Goal: Information Seeking & Learning: Learn about a topic

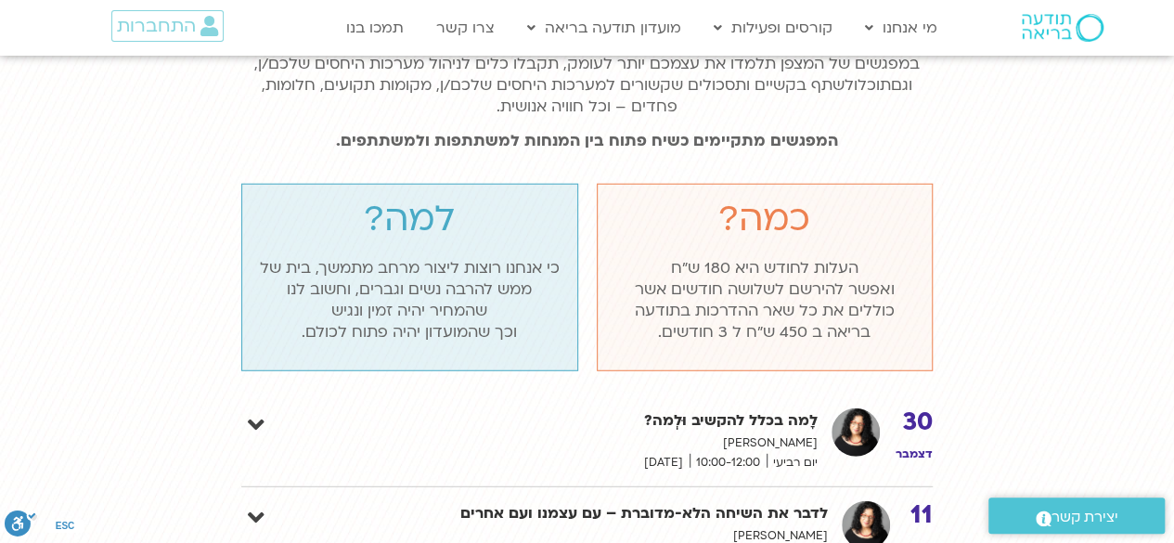
scroll to position [2321, 0]
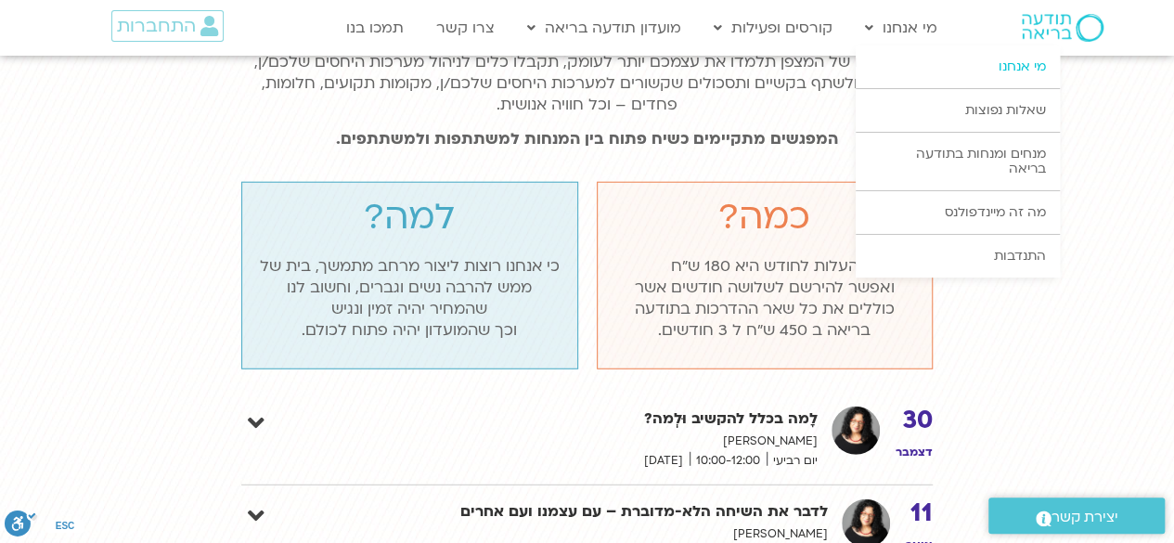
click at [1014, 68] on link "מי אנחנו" at bounding box center [958, 66] width 204 height 43
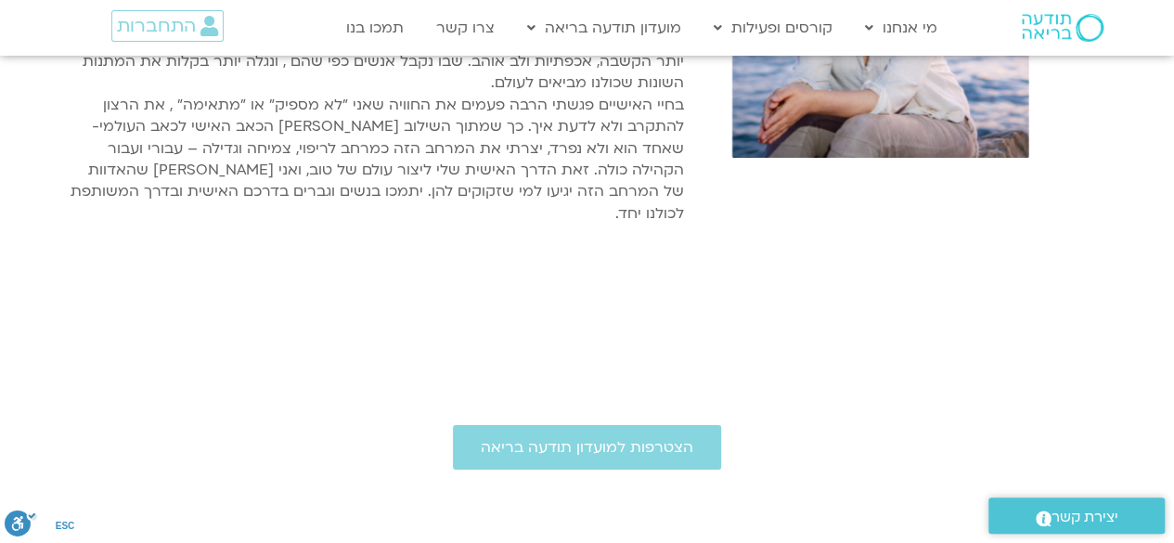
scroll to position [3435, 0]
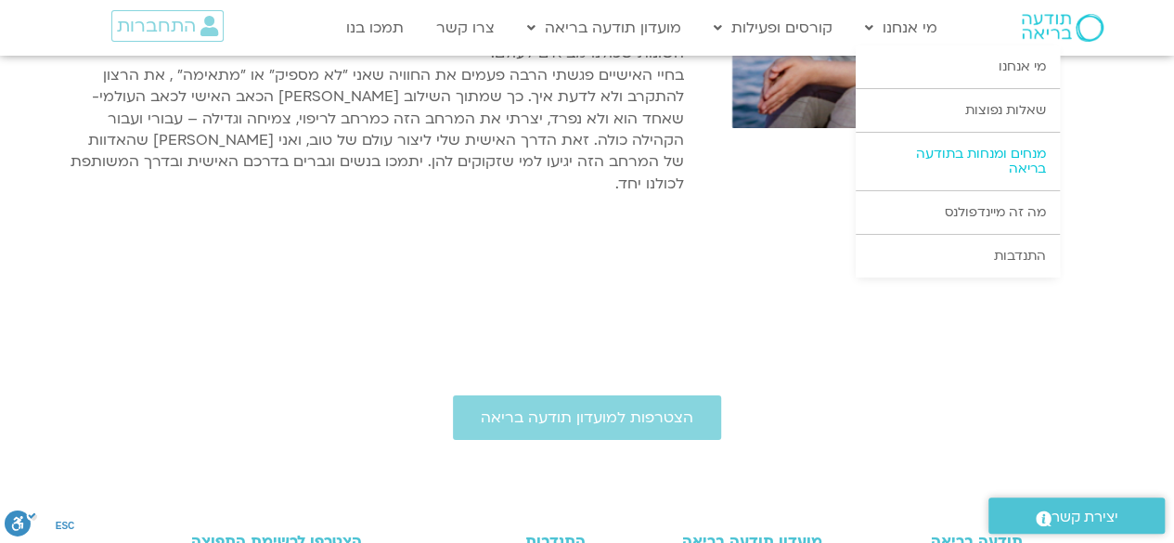
click at [960, 137] on link "מנחים ומנחות בתודעה בריאה" at bounding box center [958, 162] width 204 height 58
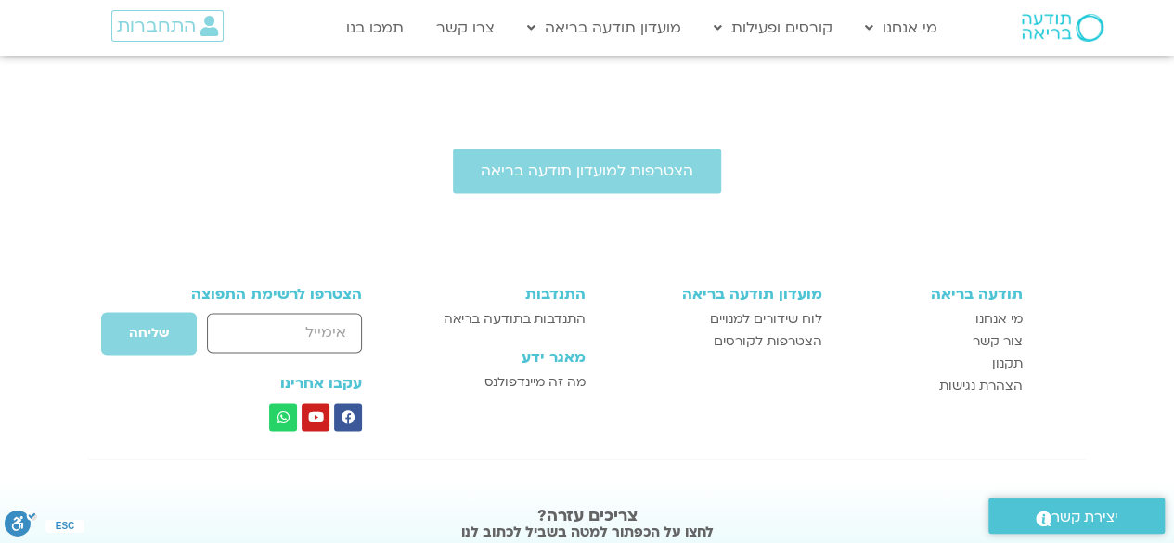
scroll to position [1393, 0]
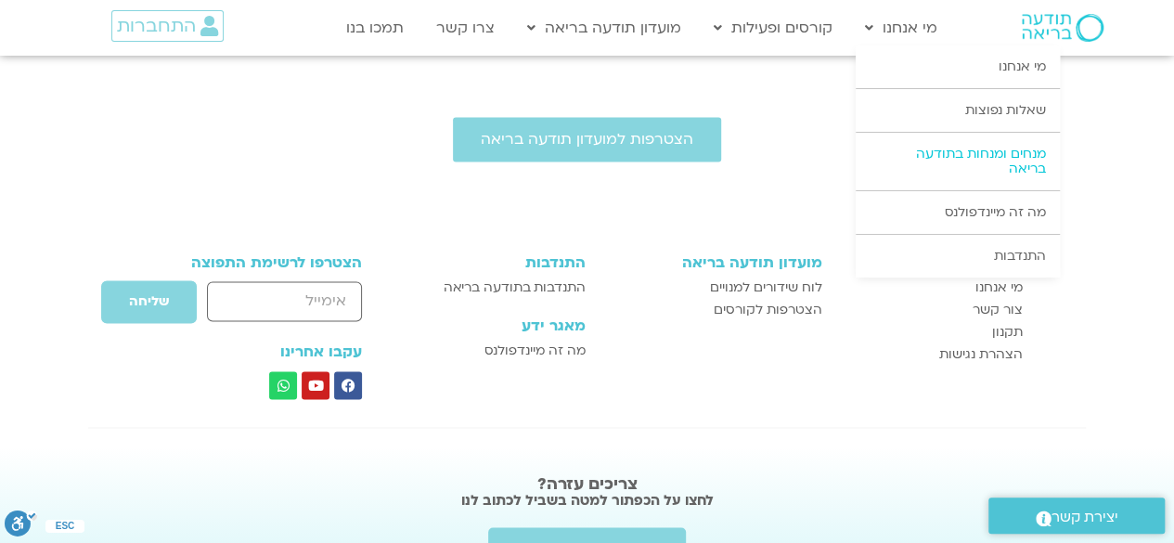
click at [976, 157] on link "מנחים ומנחות בתודעה בריאה" at bounding box center [958, 162] width 204 height 58
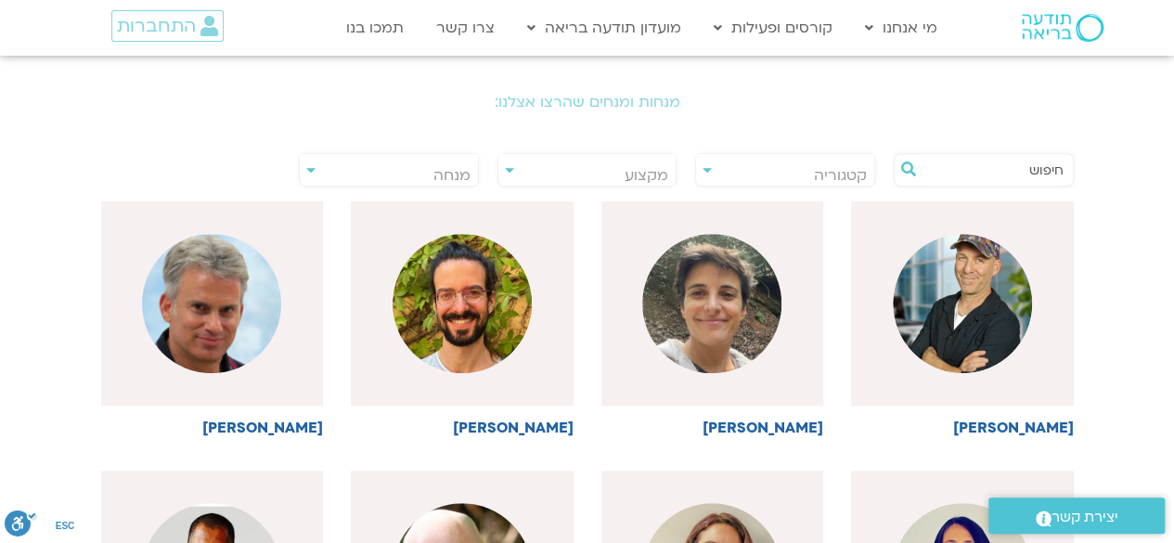
scroll to position [371, 0]
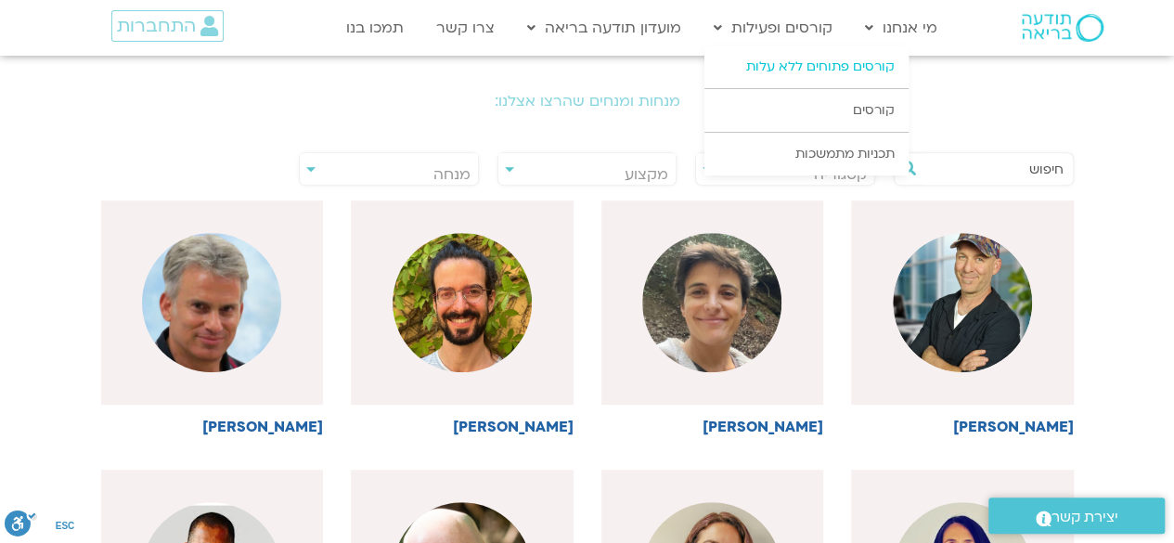
click at [791, 62] on link "קורסים פתוחים ללא עלות" at bounding box center [807, 66] width 204 height 43
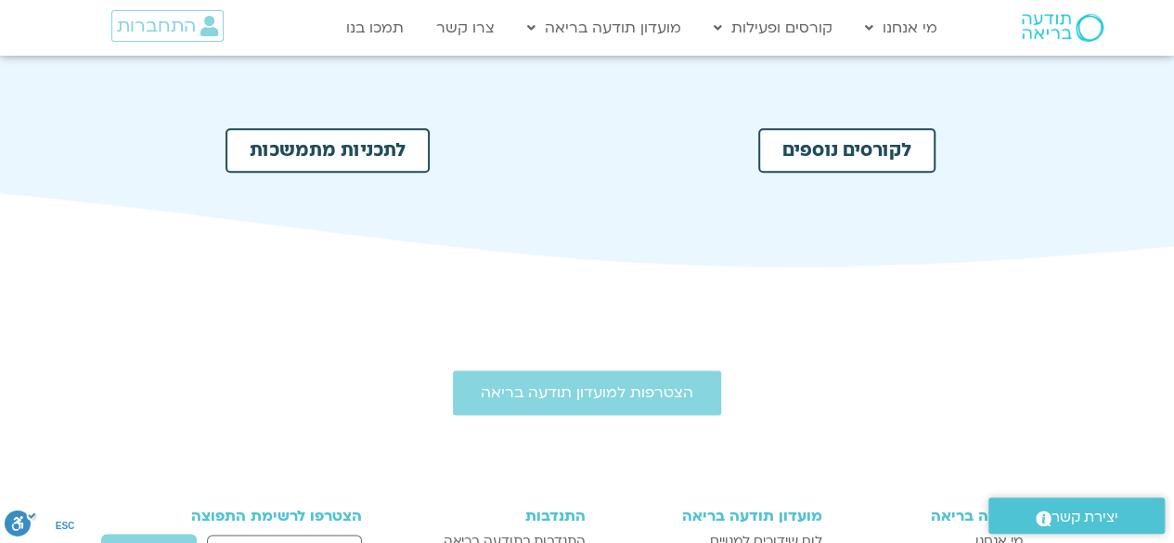
scroll to position [1114, 0]
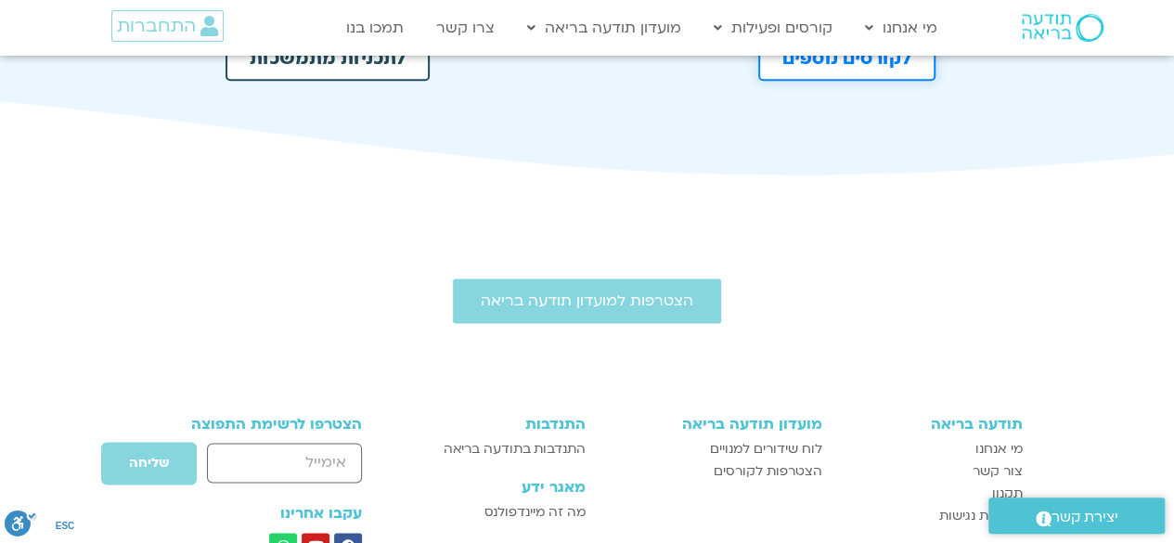
click at [841, 62] on span "לקורסים נוספים" at bounding box center [847, 58] width 129 height 19
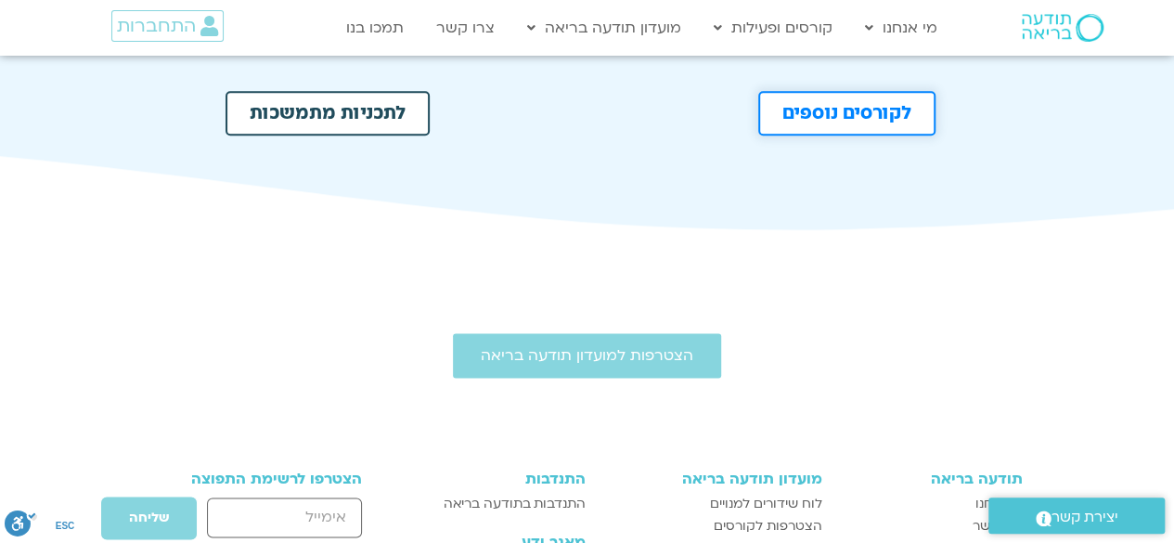
scroll to position [919, 0]
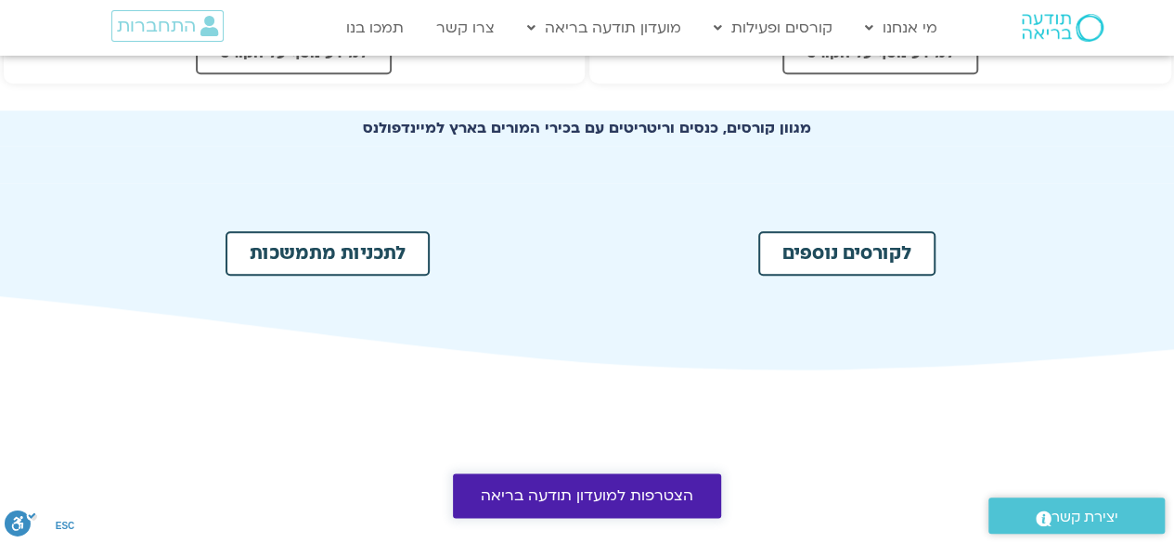
click at [587, 487] on span "הצטרפות למועדון תודעה בריאה" at bounding box center [587, 495] width 213 height 17
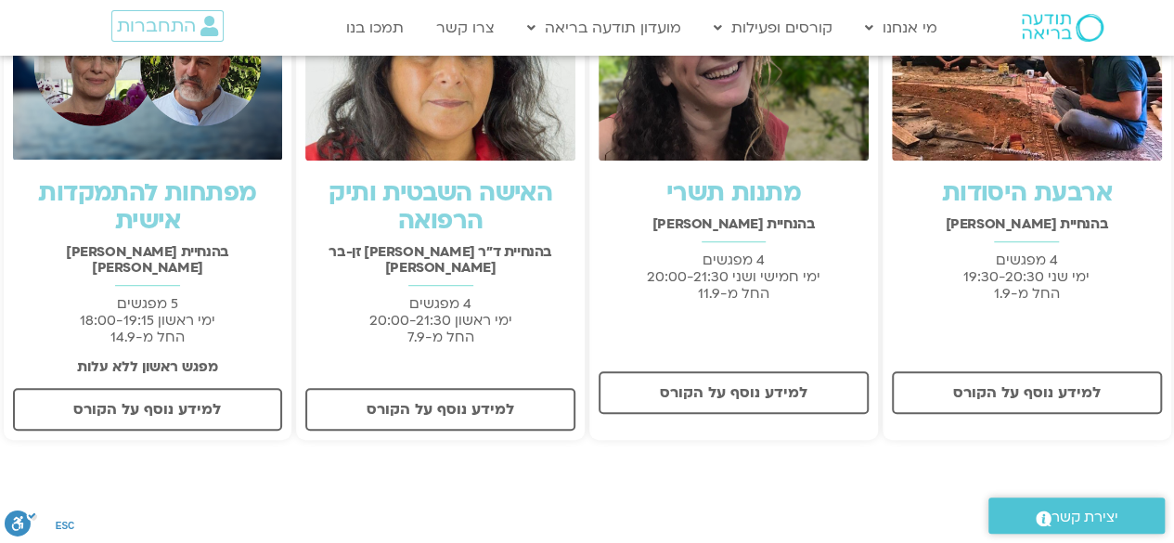
scroll to position [557, 0]
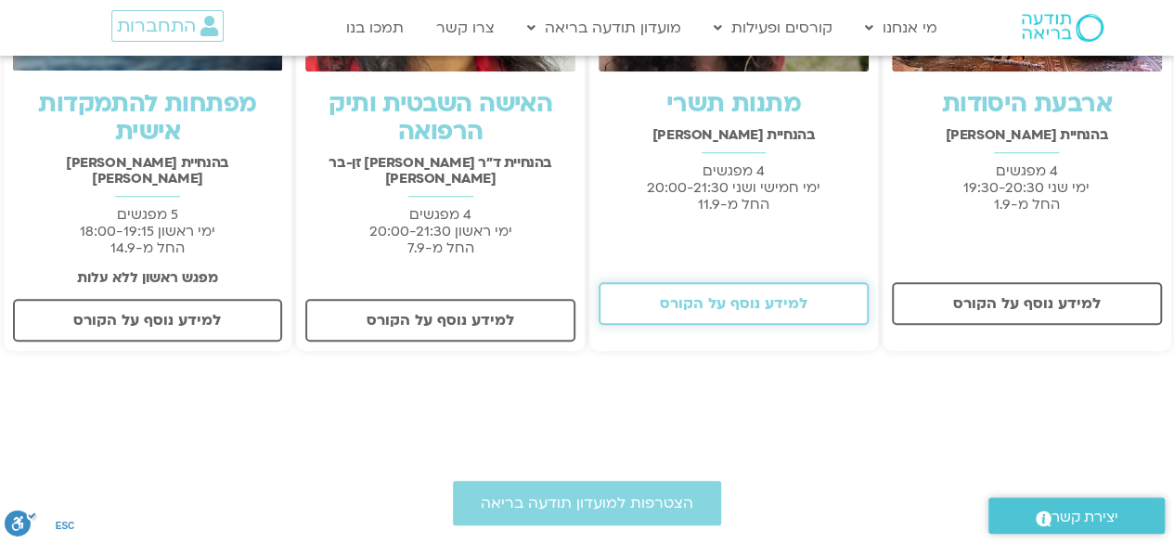
click at [734, 304] on span "למידע נוסף על הקורס" at bounding box center [734, 303] width 148 height 17
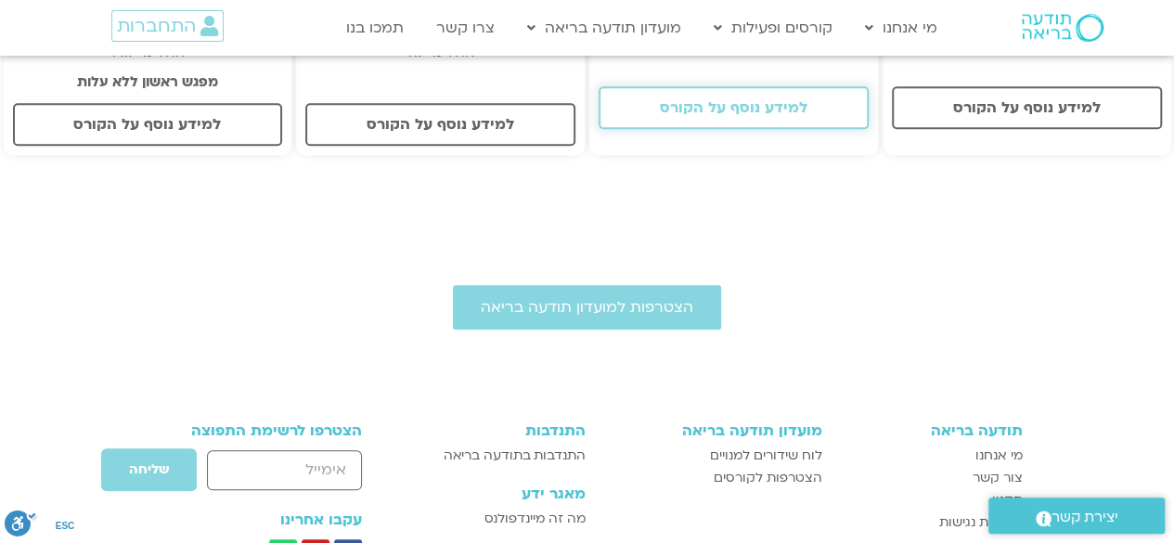
scroll to position [928, 0]
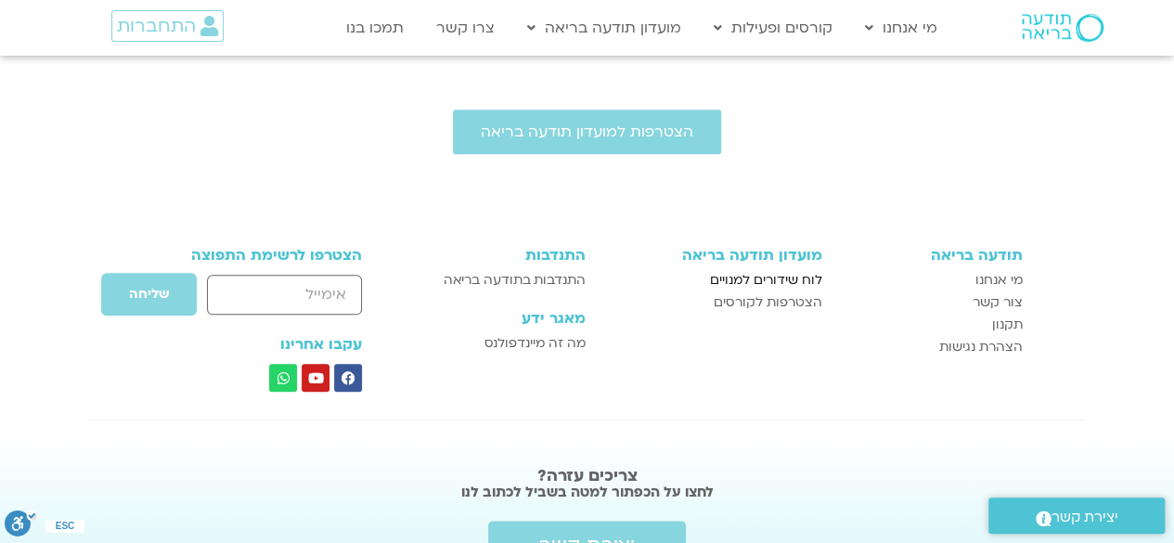
click at [775, 269] on span "לוח שידורים למנויים" at bounding box center [766, 280] width 112 height 22
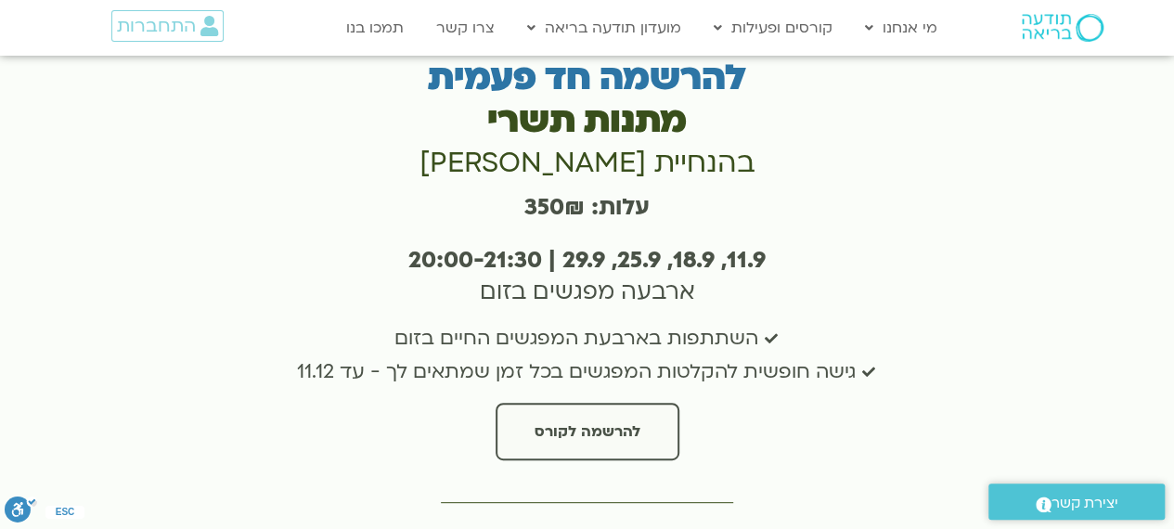
scroll to position [3807, 0]
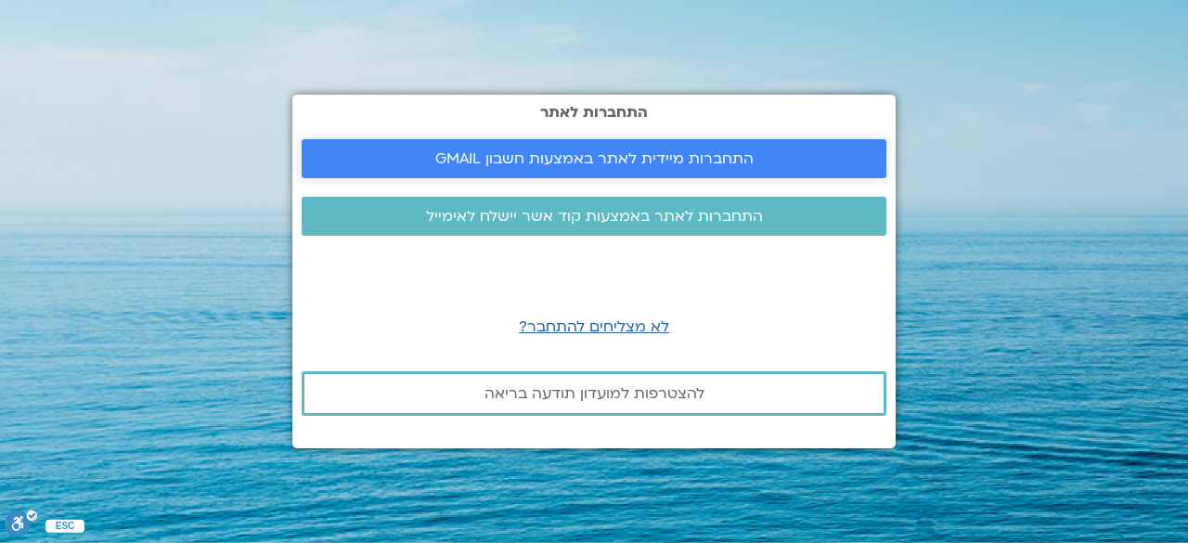
click at [692, 164] on span "התחברות מיידית לאתר באמצעות חשבון GMAIL" at bounding box center [594, 158] width 318 height 17
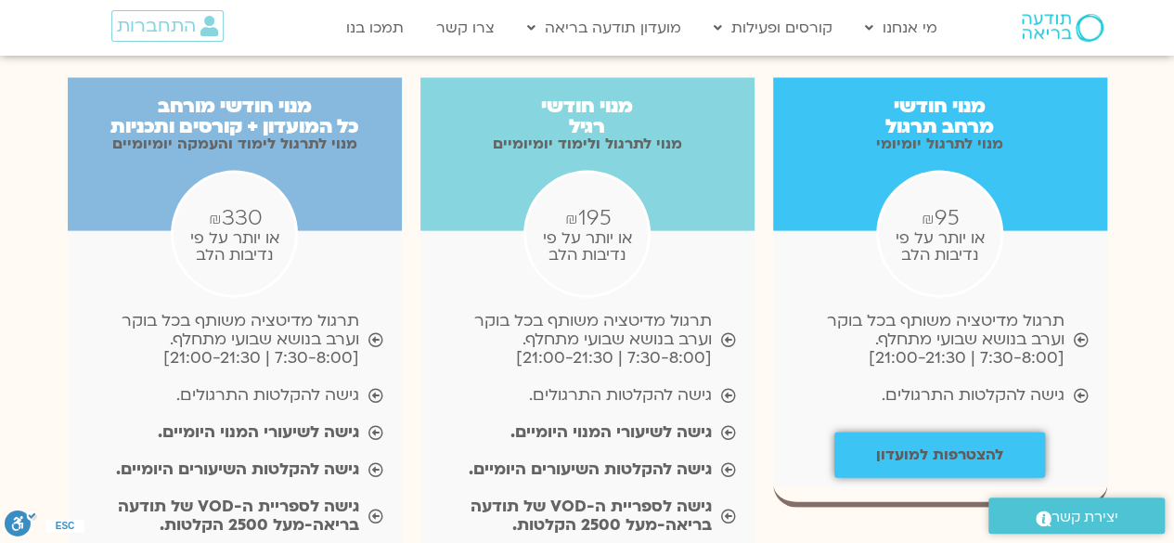
scroll to position [2135, 0]
